Goal: Task Accomplishment & Management: Manage account settings

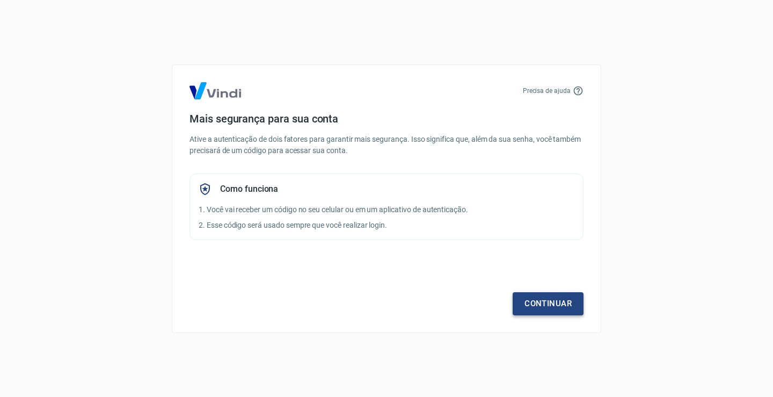
click at [531, 304] on link "Continuar" at bounding box center [548, 303] width 71 height 23
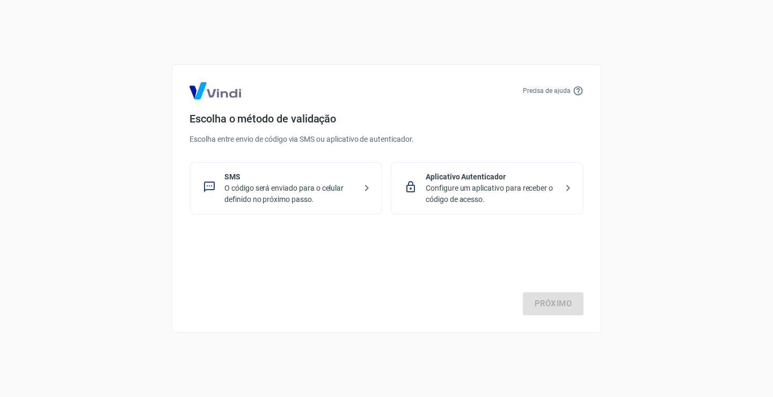
click at [303, 192] on p "O código será enviado para o celular definido no próximo passo." at bounding box center [290, 194] width 132 height 23
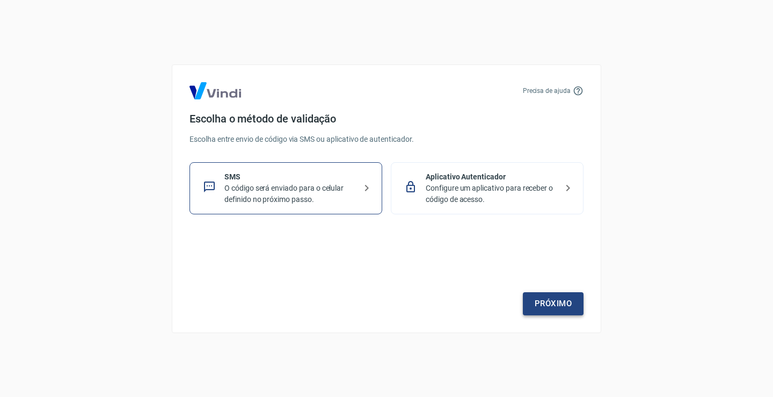
click at [559, 302] on link "Próximo" at bounding box center [553, 303] width 61 height 23
